Goal: Navigation & Orientation: Find specific page/section

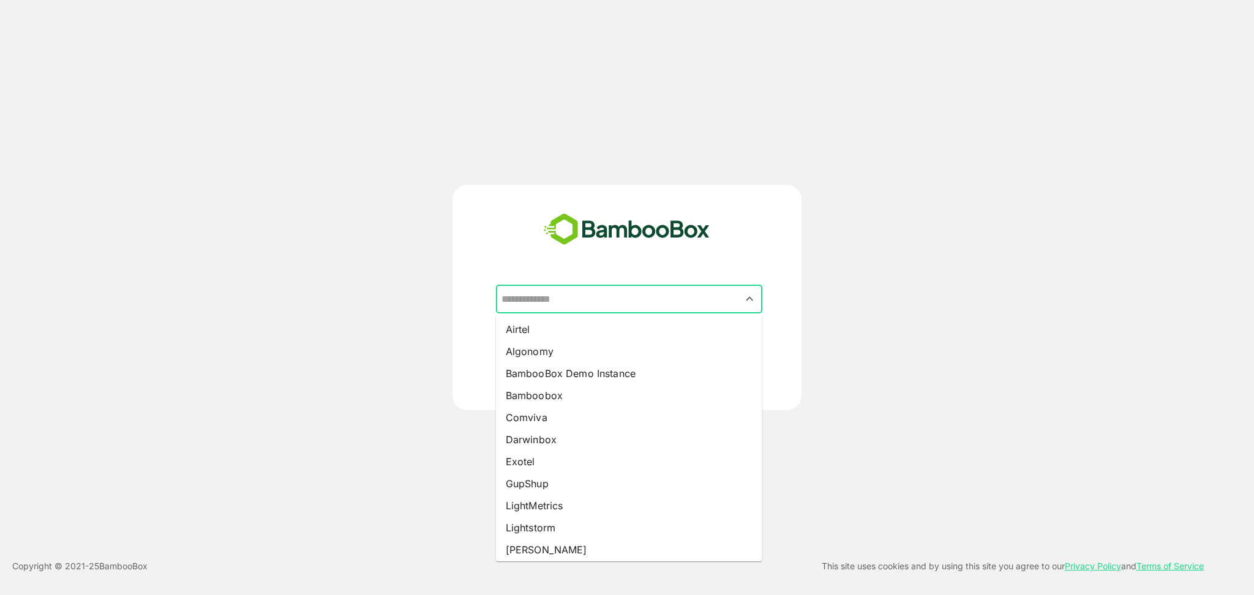
click at [634, 296] on input "text" at bounding box center [628, 299] width 261 height 23
click at [632, 371] on li "BambooBox Demo Instance" at bounding box center [629, 373] width 266 height 22
type input "**********"
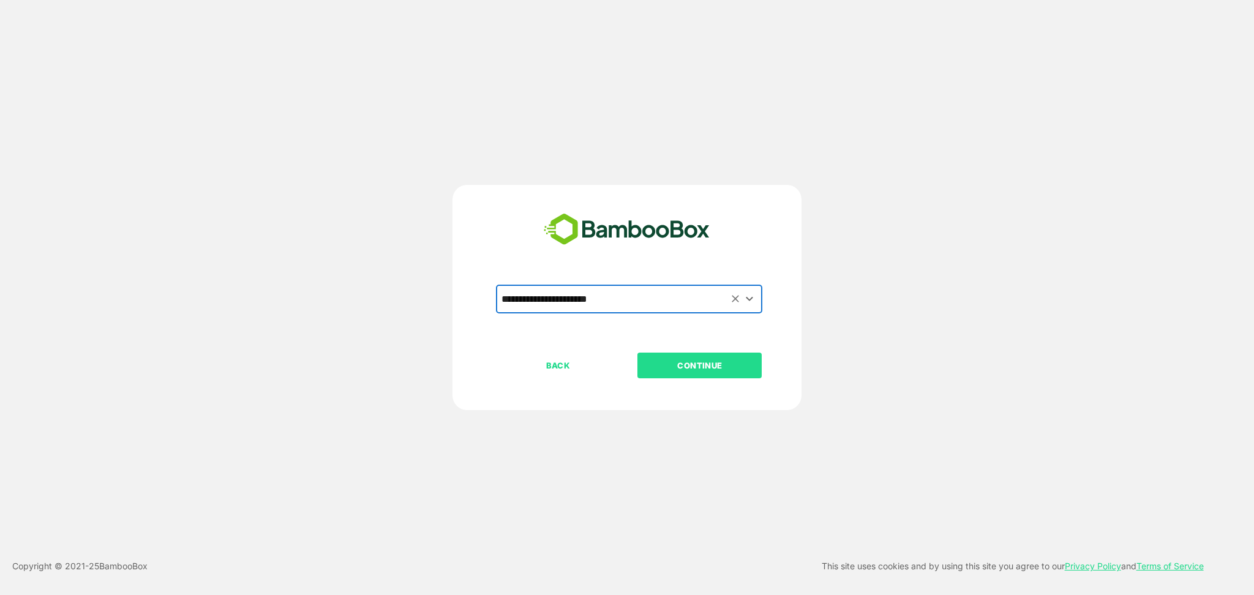
click at [665, 372] on button "CONTINUE" at bounding box center [699, 366] width 124 height 26
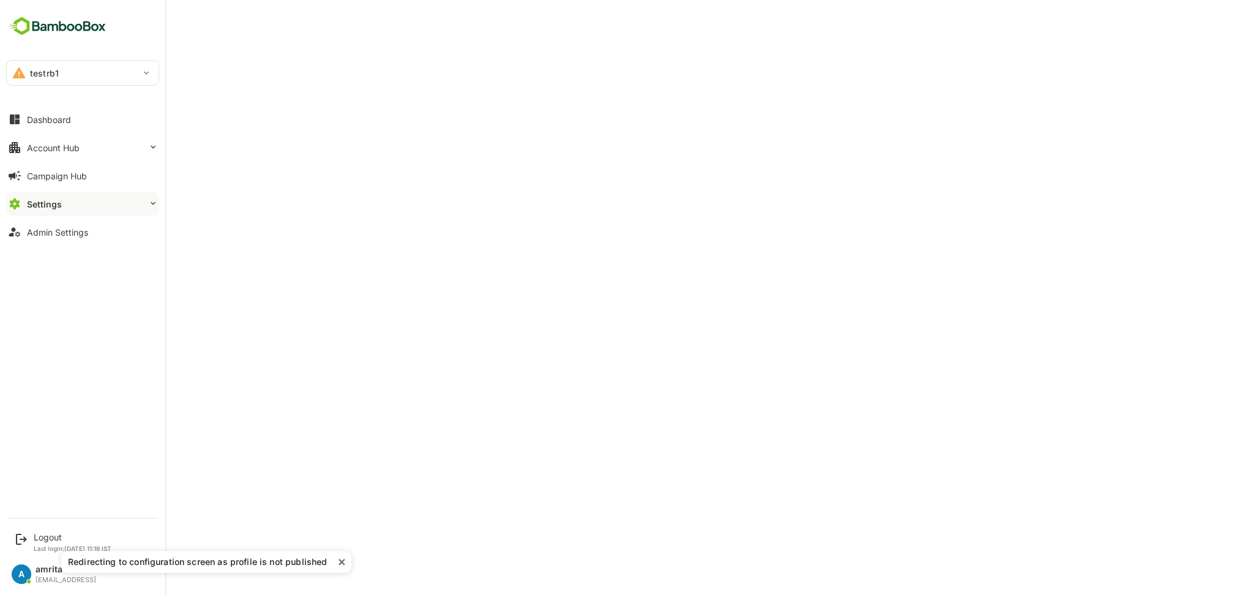
click at [67, 69] on div "testrb1" at bounding box center [75, 73] width 137 height 24
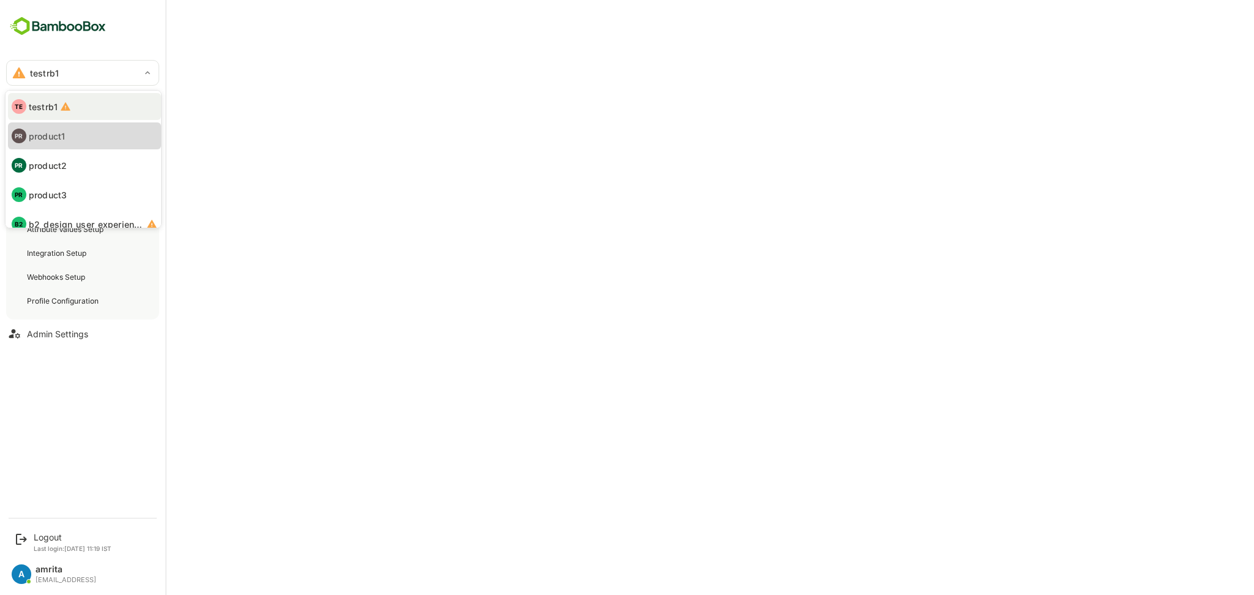
click at [84, 131] on li "PR product1" at bounding box center [84, 135] width 153 height 27
type input "********"
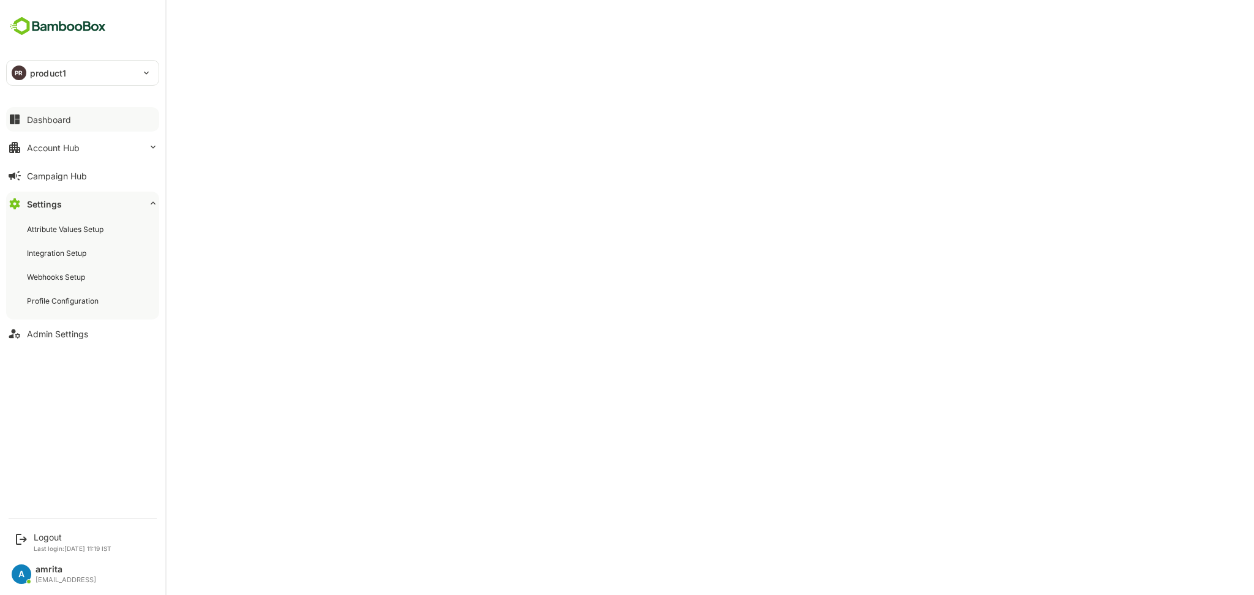
click at [32, 123] on div "Dashboard" at bounding box center [49, 119] width 44 height 10
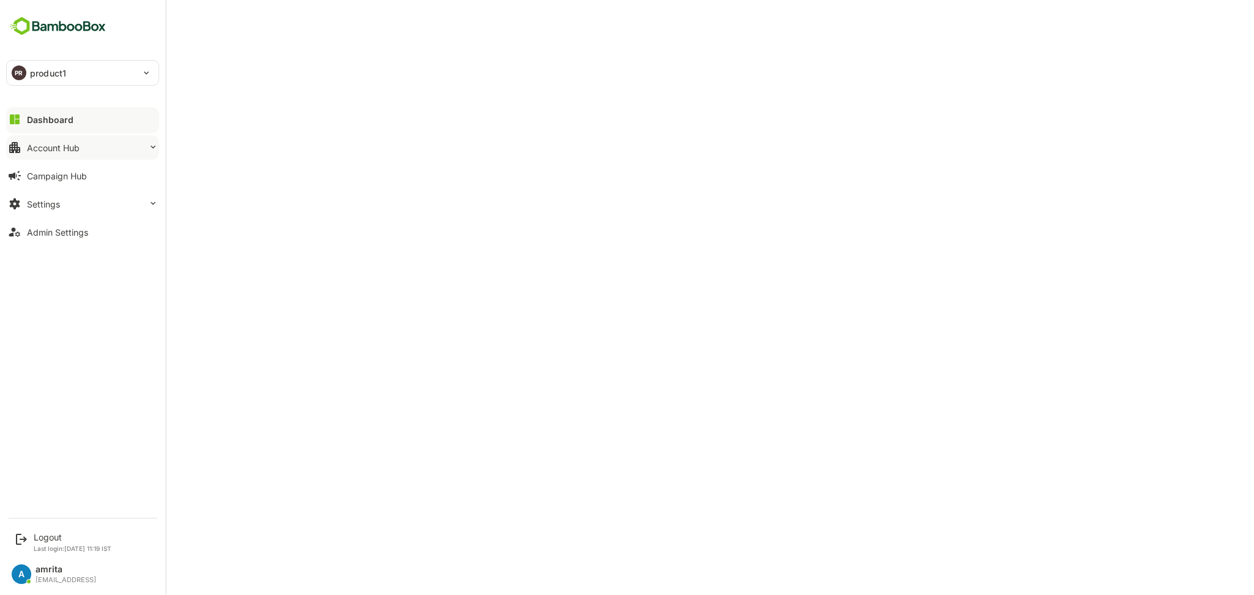
click at [73, 148] on div "Account Hub" at bounding box center [53, 148] width 53 height 10
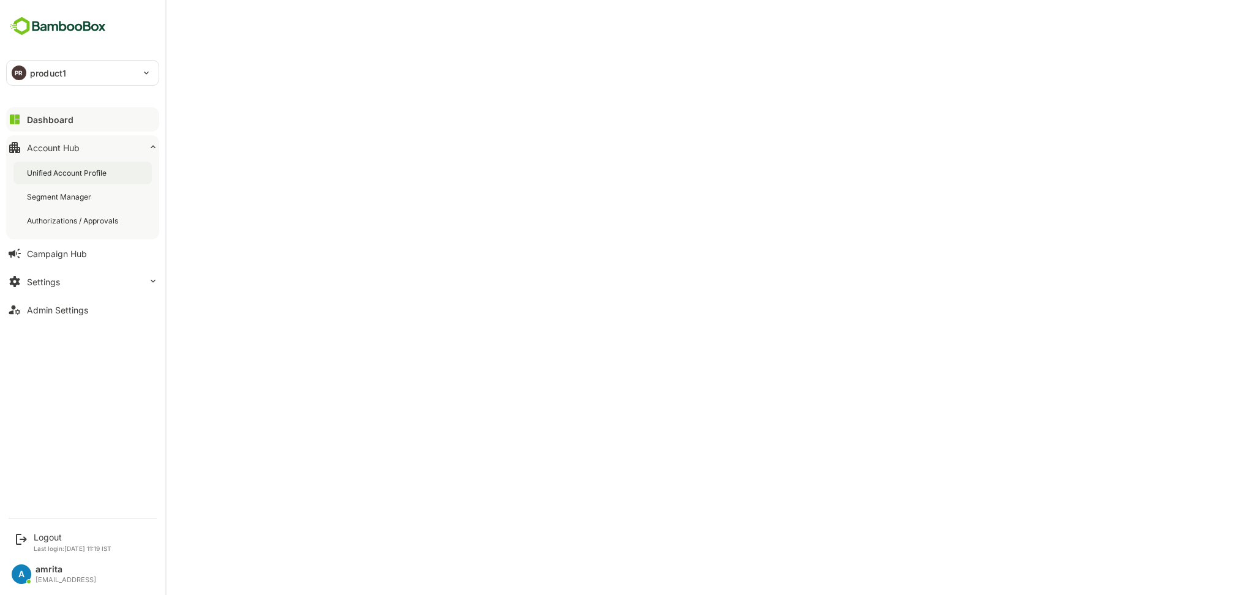
click at [83, 171] on div "Unified Account Profile" at bounding box center [68, 173] width 82 height 10
click at [67, 313] on div "Admin Settings" at bounding box center [57, 310] width 61 height 10
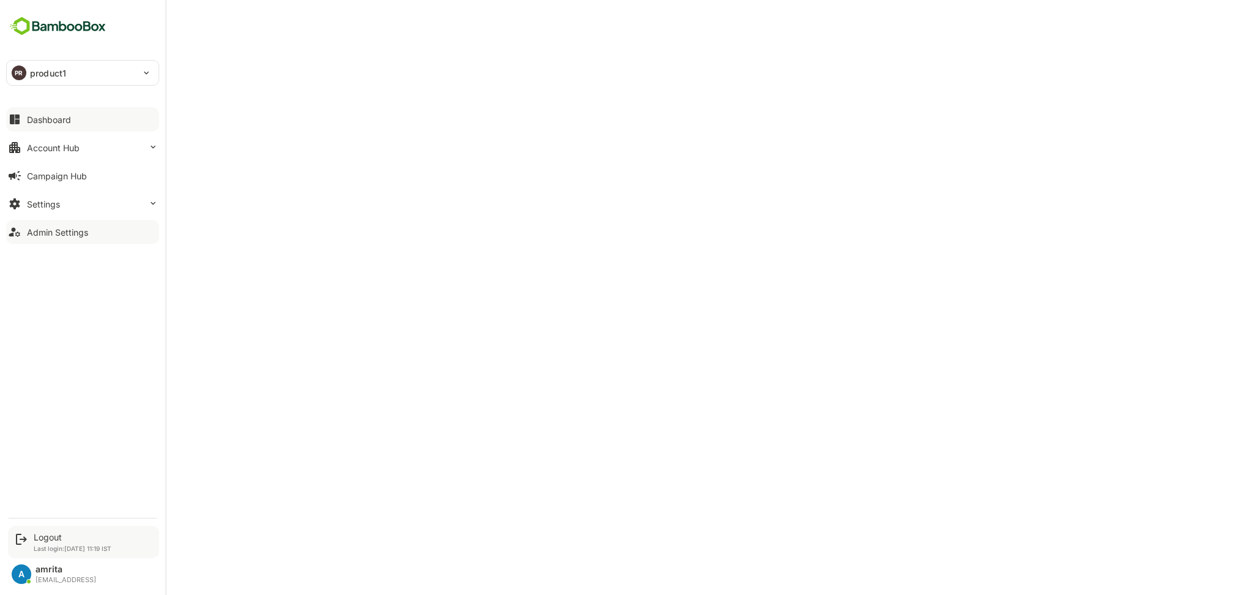
click at [52, 527] on div "Logout Last login: [DATE] 11:19 IST" at bounding box center [83, 542] width 151 height 32
click at [51, 535] on div "Logout" at bounding box center [73, 537] width 78 height 10
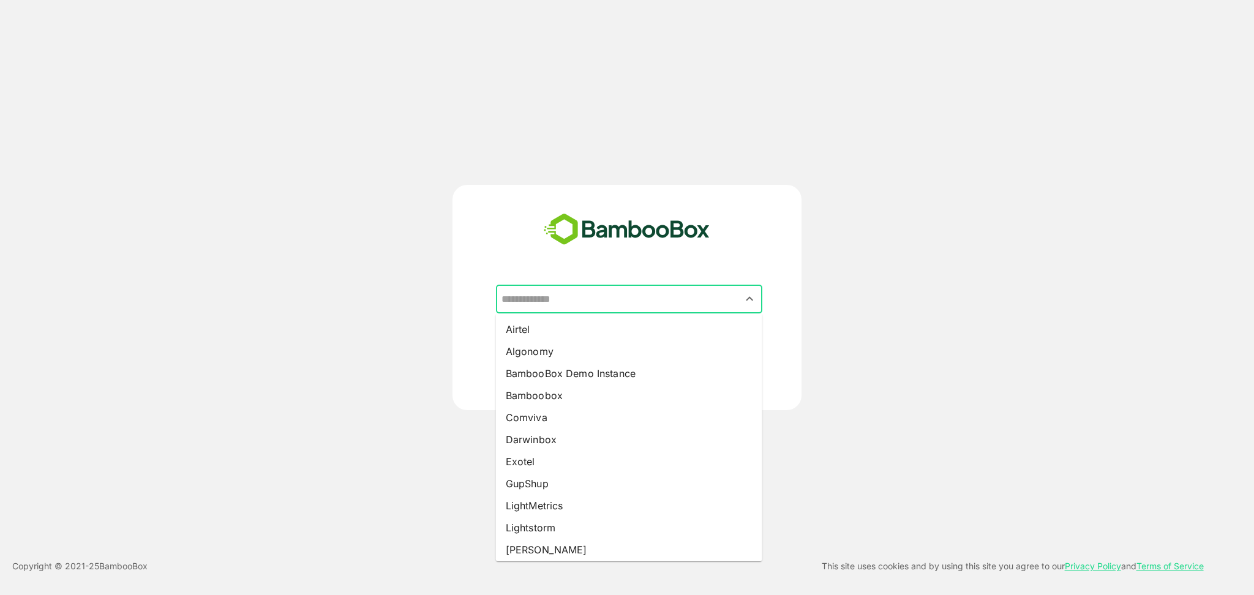
click at [739, 295] on input "text" at bounding box center [628, 299] width 261 height 23
click at [590, 322] on li "Airtel" at bounding box center [629, 329] width 266 height 22
type input "******"
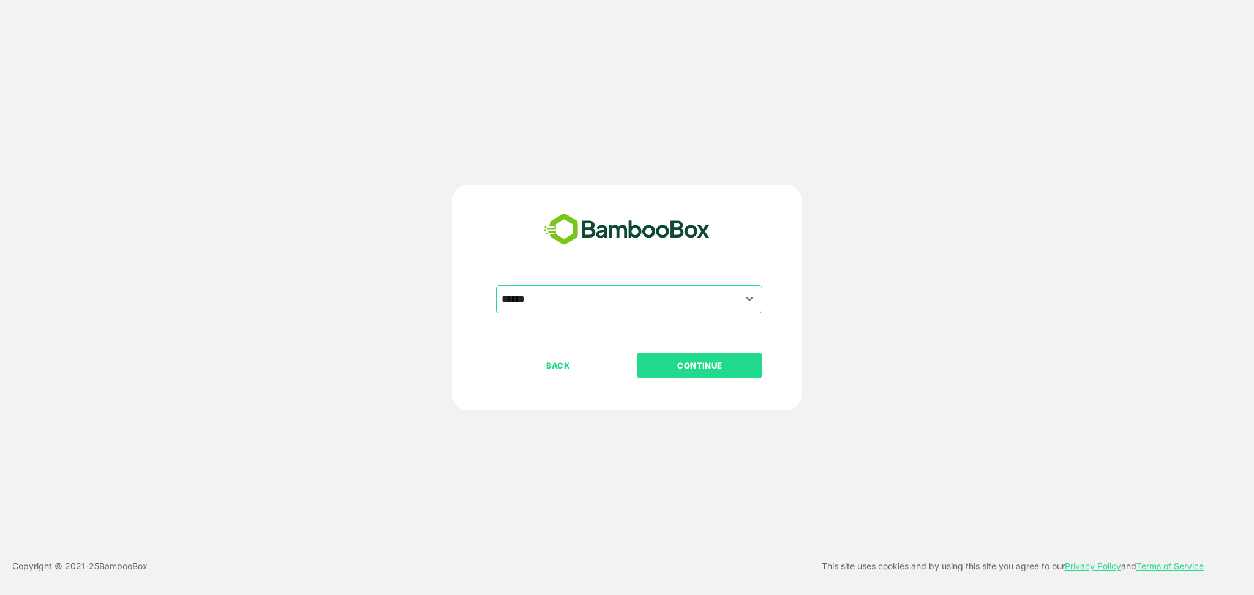
click at [686, 366] on p "CONTINUE" at bounding box center [700, 365] width 122 height 13
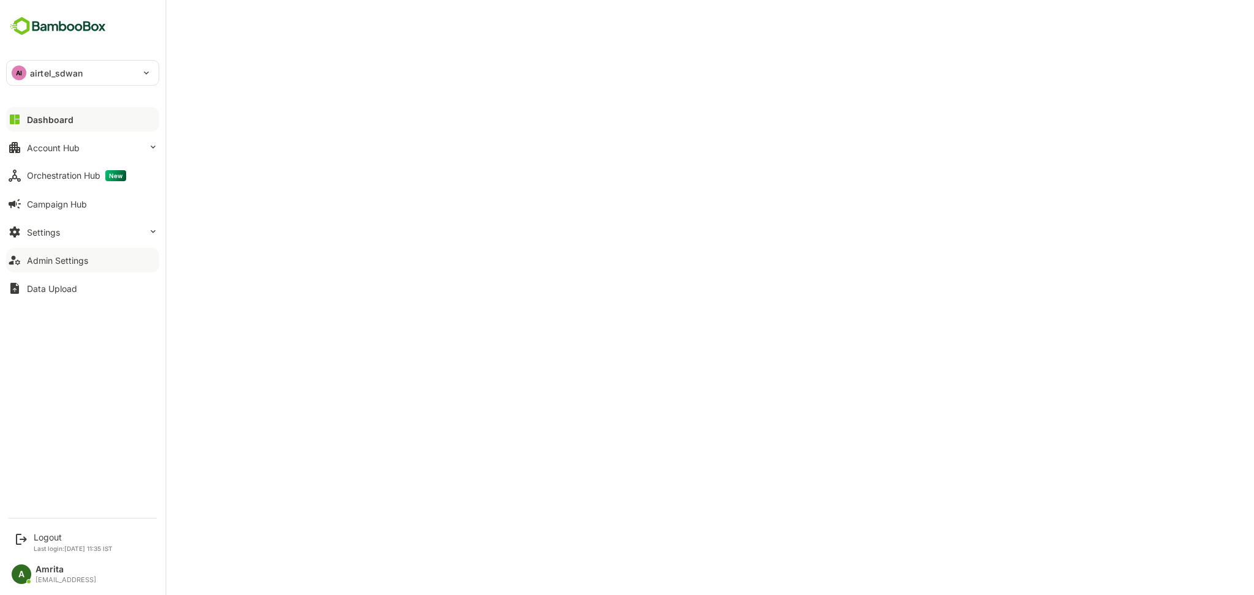
click at [31, 260] on div "Admin Settings" at bounding box center [57, 260] width 61 height 10
